Goal: Transaction & Acquisition: Purchase product/service

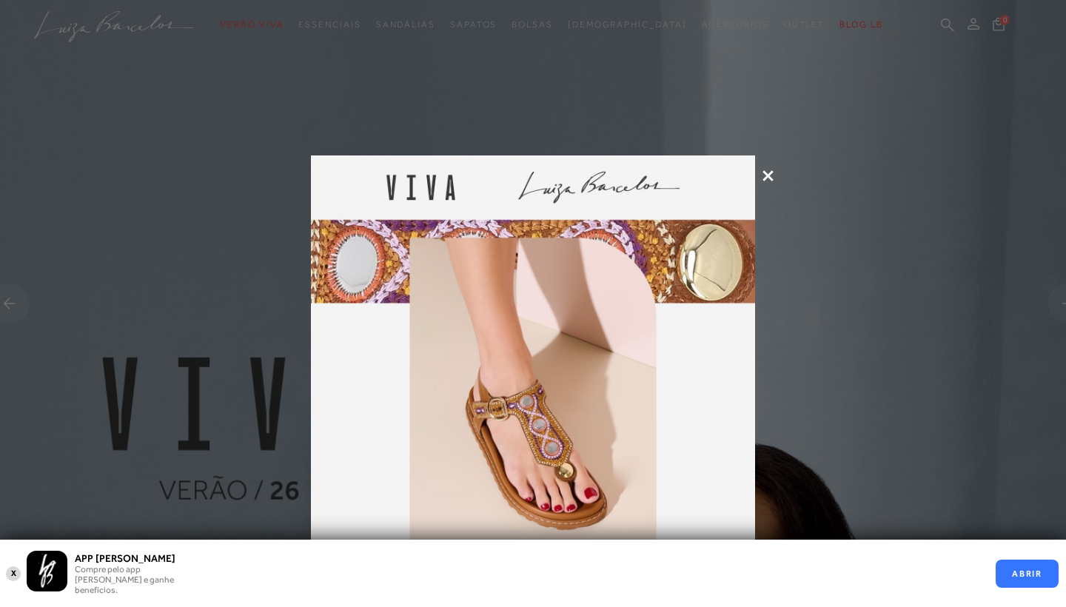
click at [466, 181] on icon at bounding box center [767, 175] width 11 height 11
click at [466, 178] on at bounding box center [256, 303] width 533 height 607
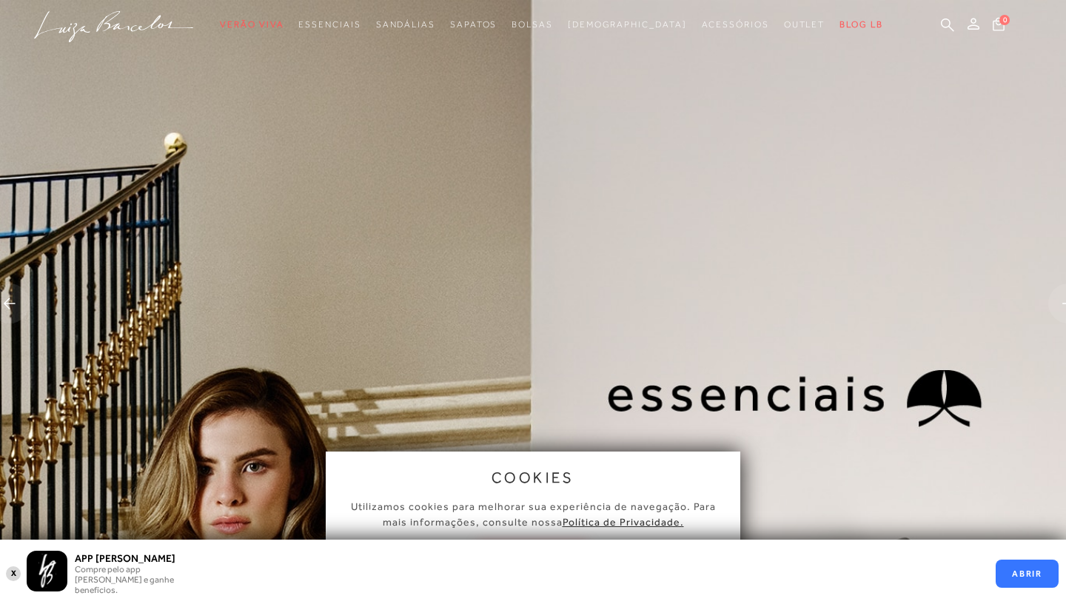
click at [466, 450] on at bounding box center [256, 303] width 533 height 607
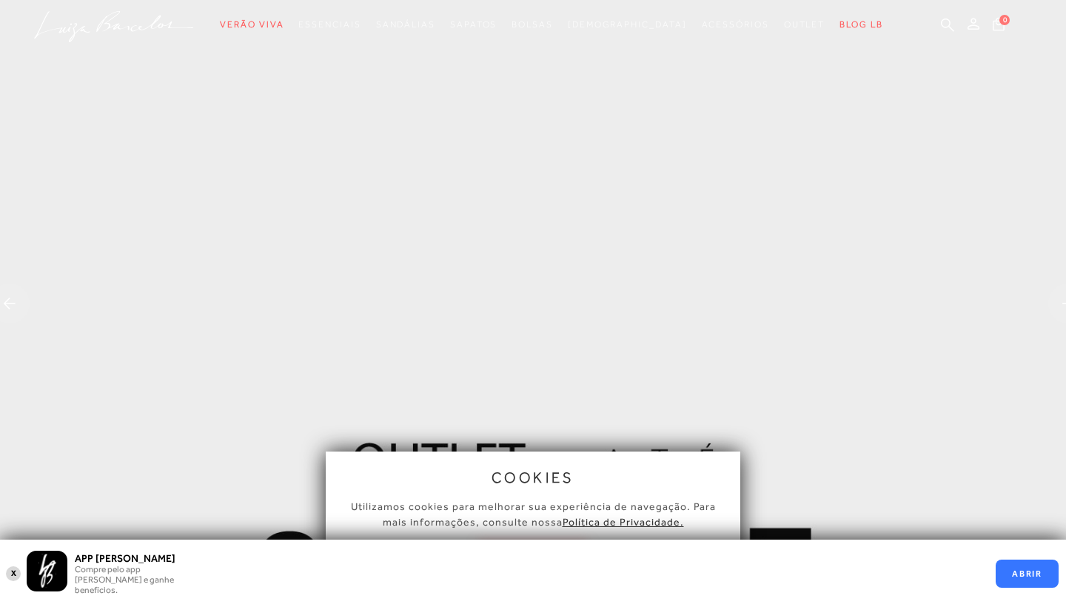
click at [9, 528] on button "X" at bounding box center [14, 573] width 14 height 17
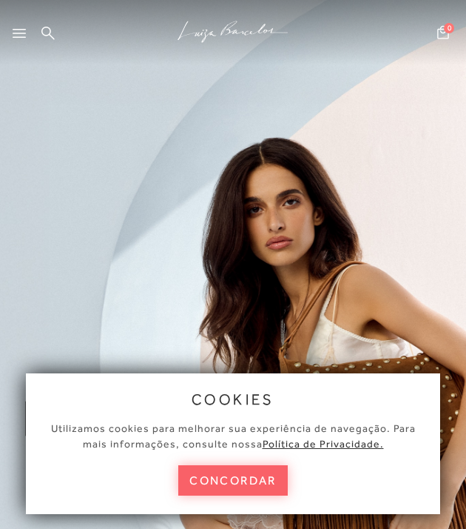
click at [212, 485] on button "concordar" at bounding box center [233, 480] width 110 height 30
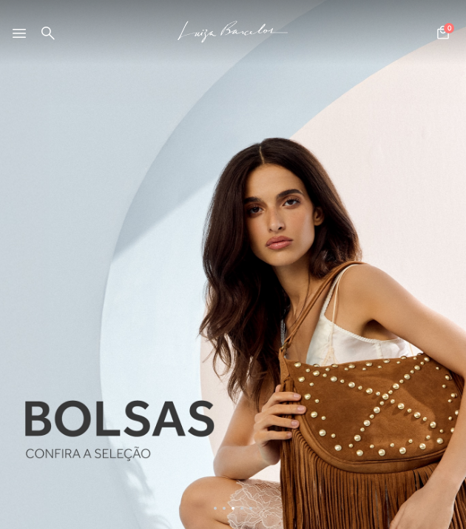
click at [19, 32] on icon at bounding box center [19, 33] width 13 height 9
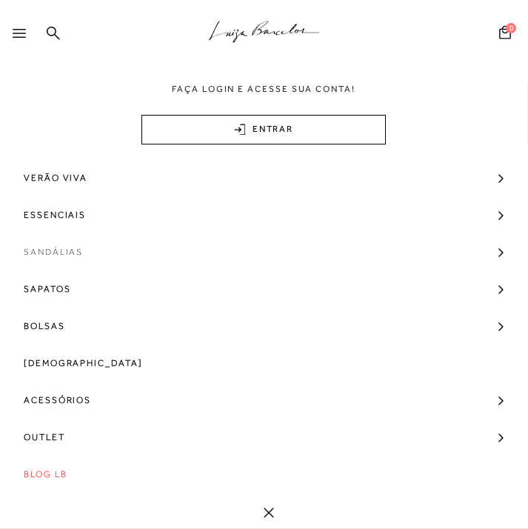
click at [56, 255] on span "Sandálias" at bounding box center [53, 251] width 59 height 37
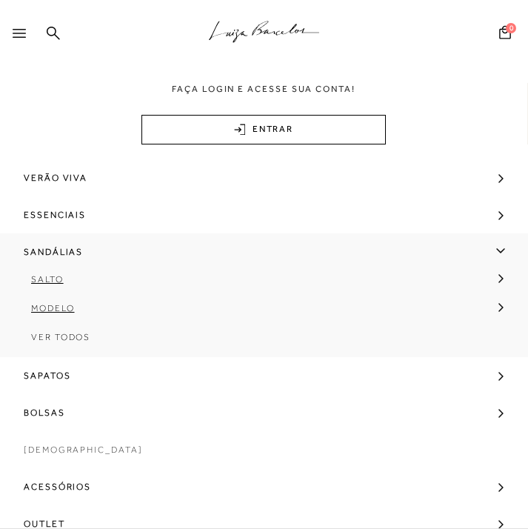
click at [45, 442] on span "[DEMOGRAPHIC_DATA]" at bounding box center [83, 449] width 119 height 37
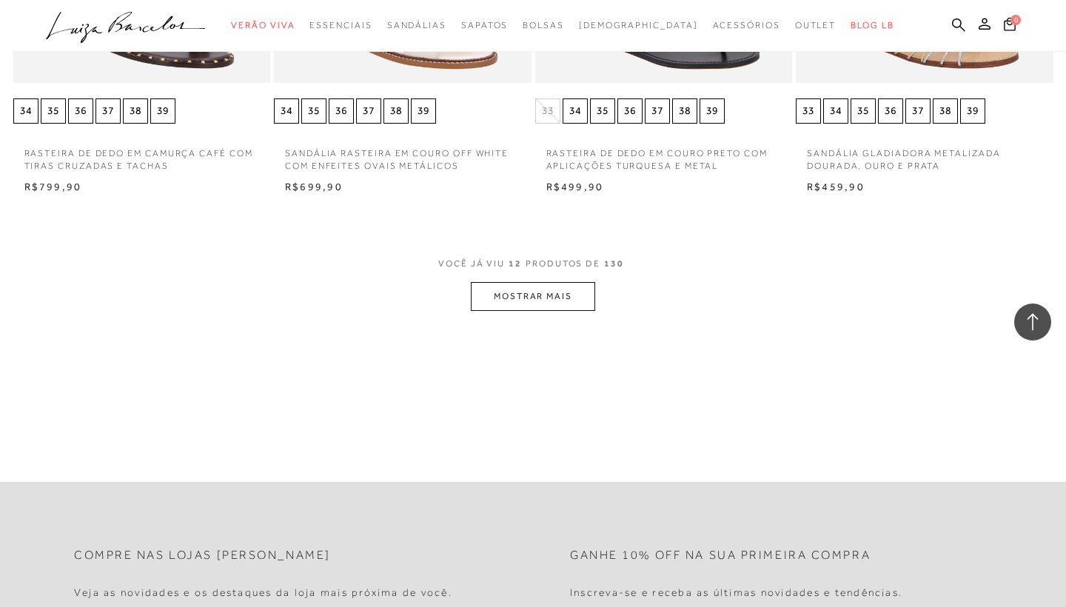
scroll to position [955, 0]
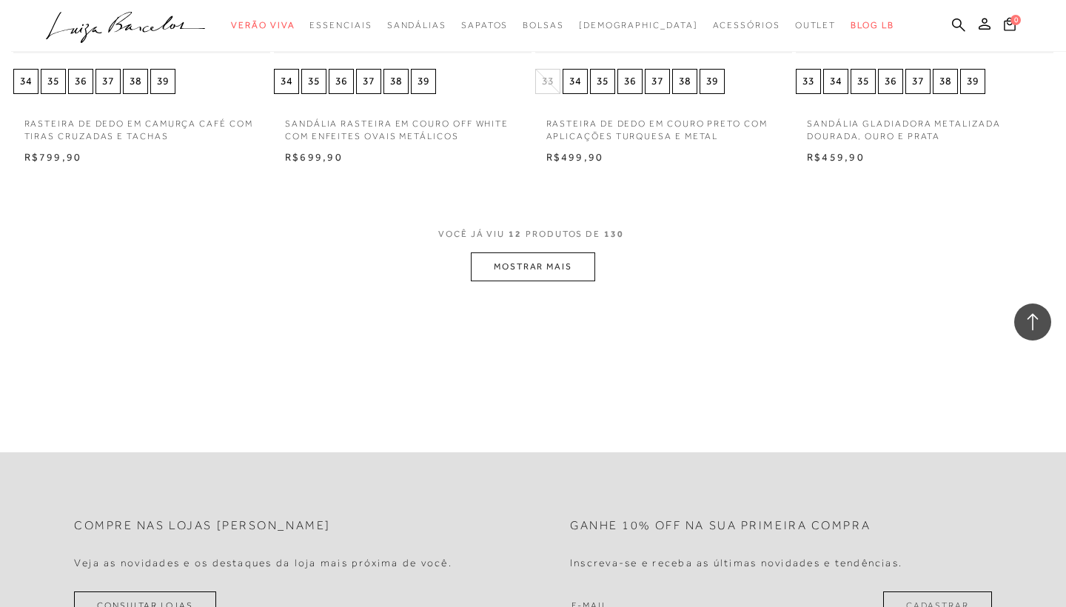
click at [466, 261] on button "MOSTRAR MAIS" at bounding box center [533, 266] width 124 height 29
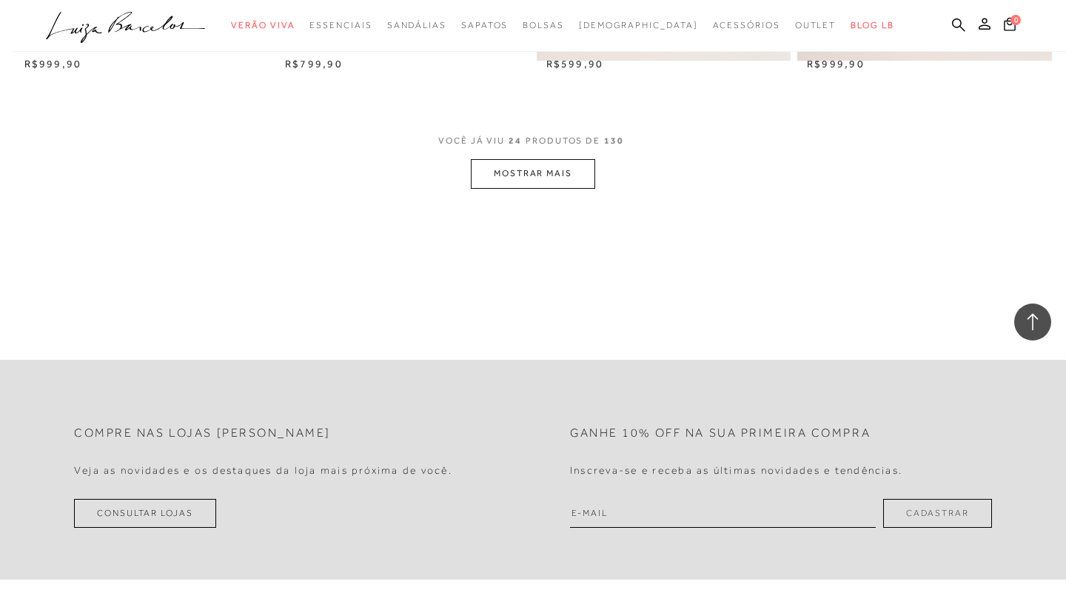
scroll to position [1947, 0]
click at [466, 168] on button "MOSTRAR MAIS" at bounding box center [533, 175] width 124 height 29
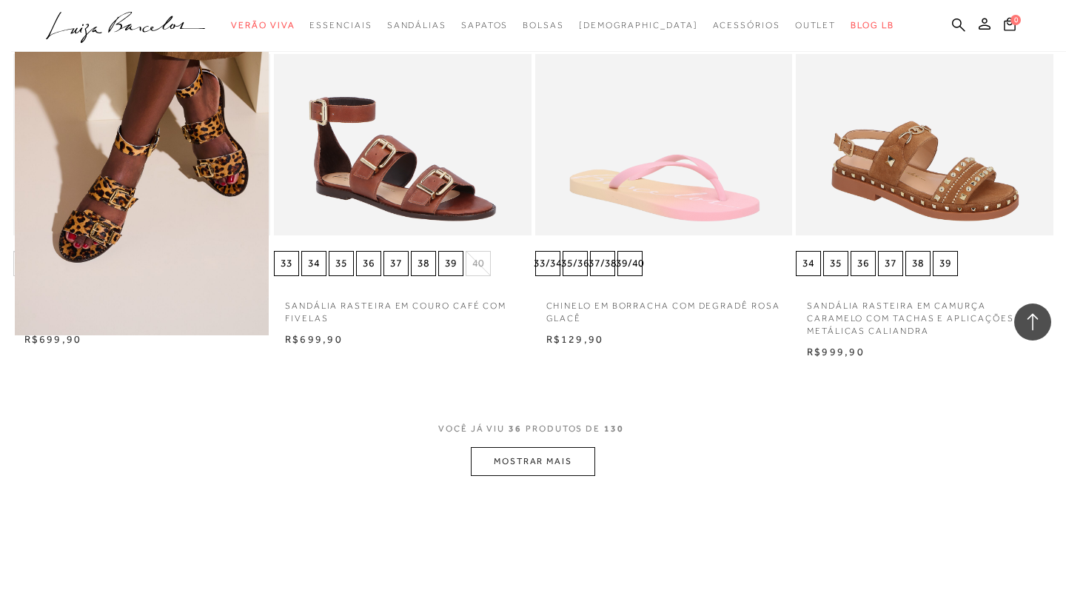
scroll to position [2593, 0]
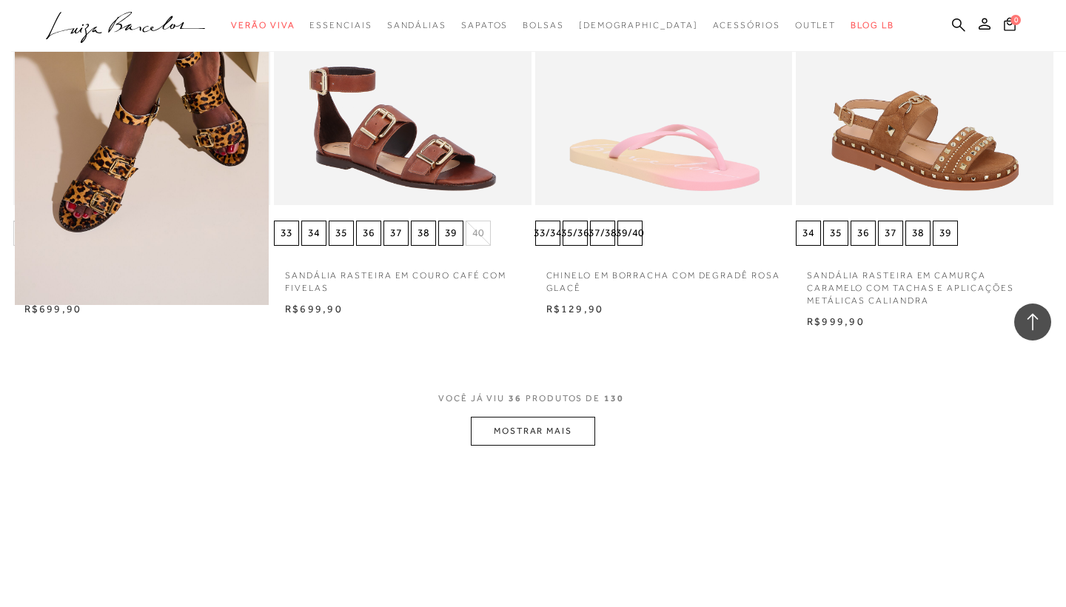
click at [466, 417] on button "MOSTRAR MAIS" at bounding box center [533, 431] width 124 height 29
